Goal: Transaction & Acquisition: Purchase product/service

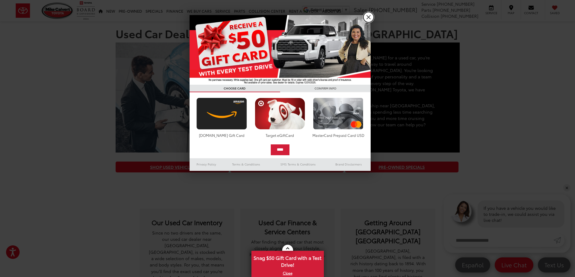
click at [371, 19] on link "X" at bounding box center [368, 17] width 10 height 10
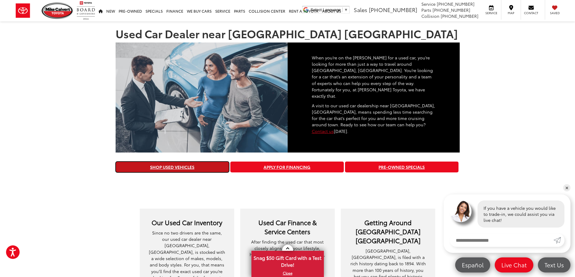
click at [170, 162] on link "Shop Used Vehicles" at bounding box center [172, 167] width 113 height 11
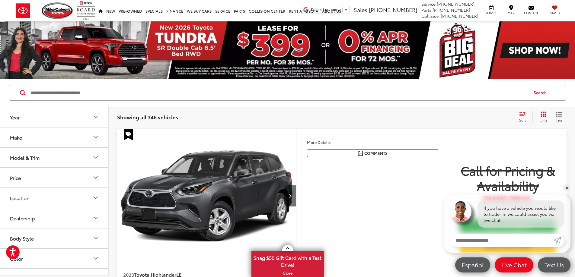
click at [62, 157] on button "Model & Trim" at bounding box center [54, 158] width 109 height 20
click at [65, 152] on button "Model & Trim" at bounding box center [54, 158] width 109 height 20
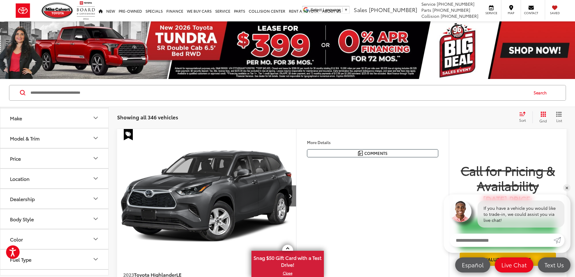
scroll to position [30, 0]
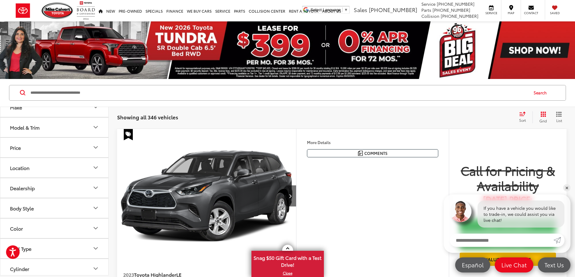
click at [52, 209] on button "Body Style" at bounding box center [54, 209] width 109 height 20
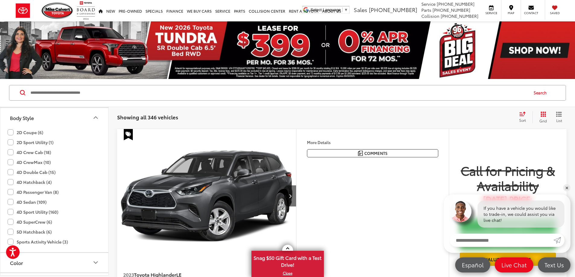
click at [12, 134] on label "2D Coupe (6)" at bounding box center [26, 133] width 36 height 10
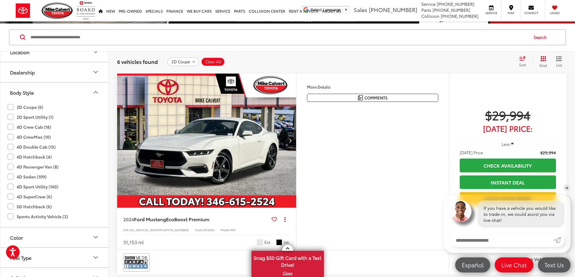
scroll to position [91, 0]
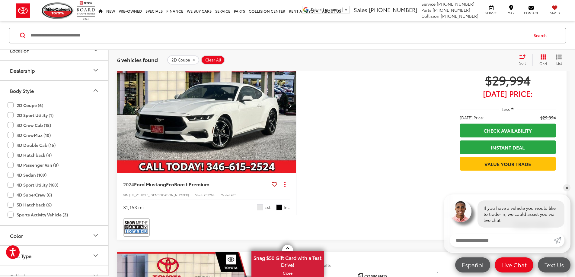
click at [511, 107] on icon "button" at bounding box center [512, 109] width 3 height 5
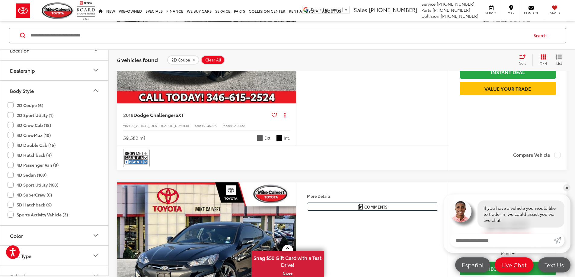
scroll to position [1087, 0]
